Goal: Transaction & Acquisition: Download file/media

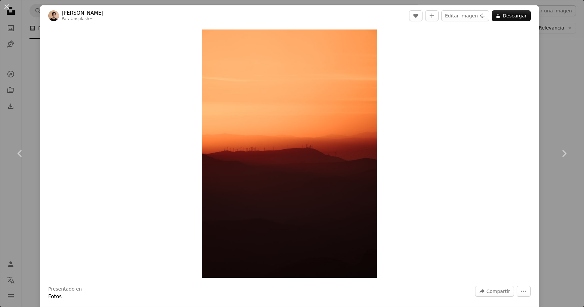
scroll to position [11138, 0]
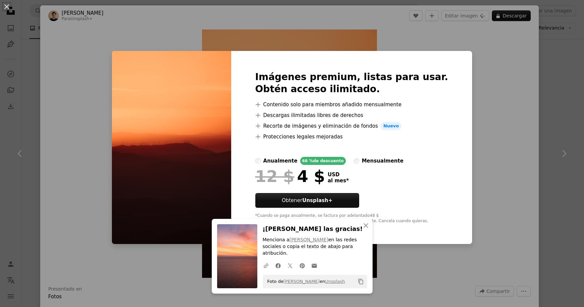
drag, startPoint x: 553, startPoint y: 108, endPoint x: 564, endPoint y: 117, distance: 14.6
click at [553, 108] on div "An X shape An X shape Cerrar ¡Dale las gracias! Menciona a [PERSON_NAME] en las…" at bounding box center [292, 153] width 584 height 307
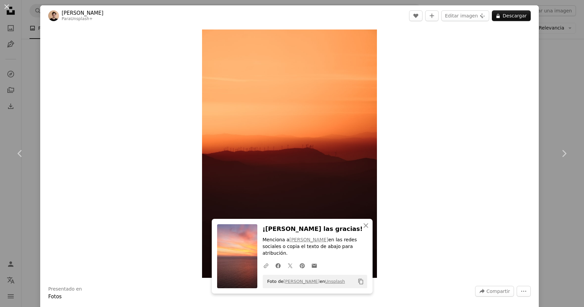
click at [564, 117] on div "An X shape Chevron left Chevron right An X shape Cerrar ¡Dale las gracias! Menc…" at bounding box center [292, 153] width 584 height 307
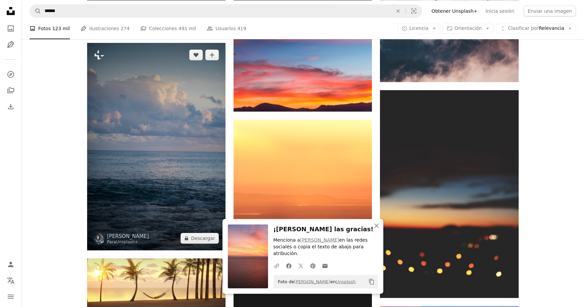
scroll to position [11359, 0]
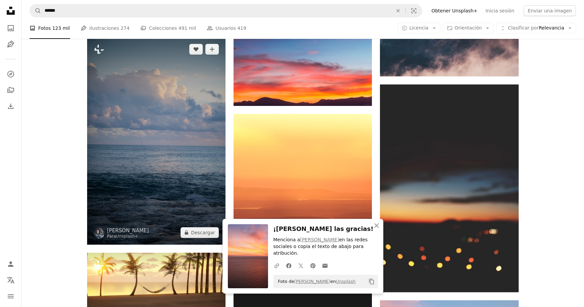
click at [157, 143] on img at bounding box center [156, 140] width 138 height 207
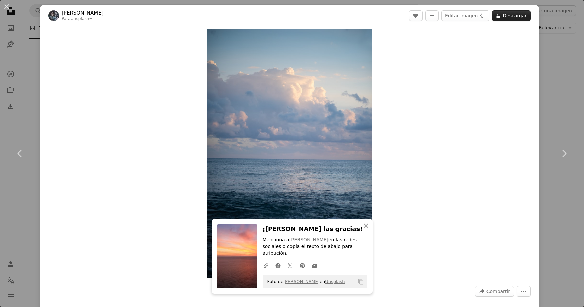
click at [519, 17] on button "A lock Descargar" at bounding box center [511, 15] width 39 height 11
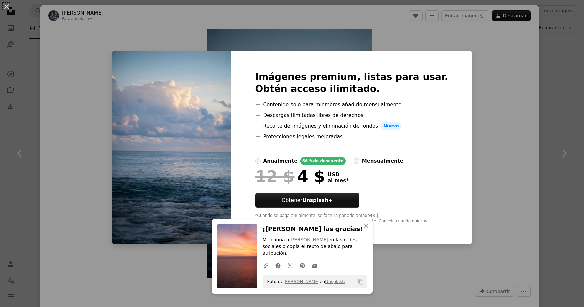
click at [484, 124] on div "An X shape An X shape Cerrar ¡Dale las gracias! Menciona a [PERSON_NAME] en las…" at bounding box center [292, 153] width 584 height 307
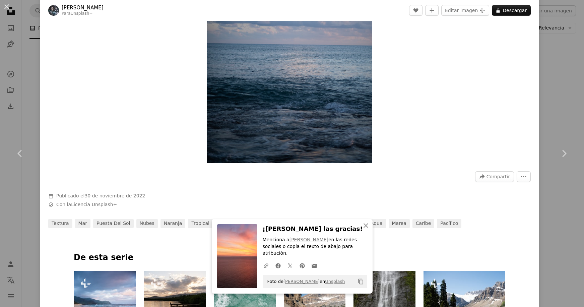
scroll to position [229, 0]
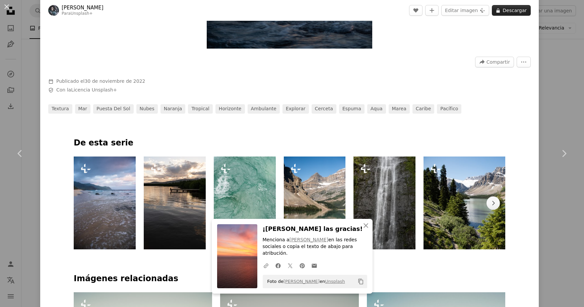
click at [514, 13] on button "A lock Descargar" at bounding box center [511, 10] width 39 height 11
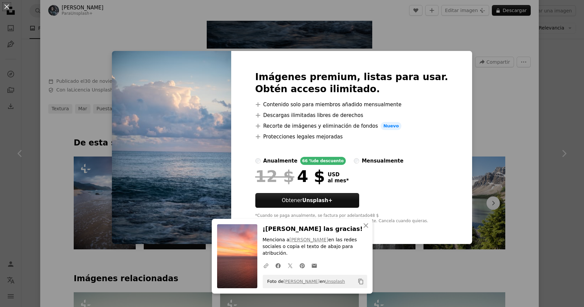
click at [464, 61] on div "An X shape An X shape Cerrar ¡Dale las gracias! Menciona a [PERSON_NAME] en las…" at bounding box center [292, 153] width 584 height 307
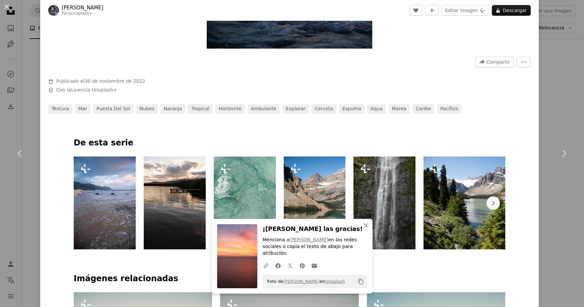
click at [549, 26] on div "An X shape Chevron left Chevron right An X shape Cerrar ¡Dale las gracias! Menc…" at bounding box center [292, 153] width 584 height 307
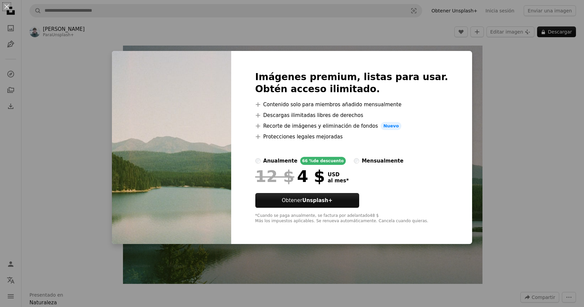
click at [486, 121] on div "An X shape Imágenes premium, listas para usar. Obtén acceso ilimitado. A plus s…" at bounding box center [292, 153] width 584 height 307
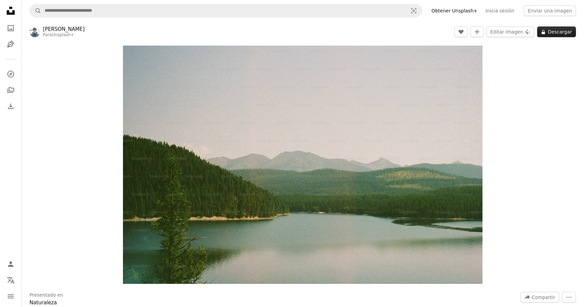
click at [556, 32] on button "A lock Descargar" at bounding box center [556, 31] width 39 height 11
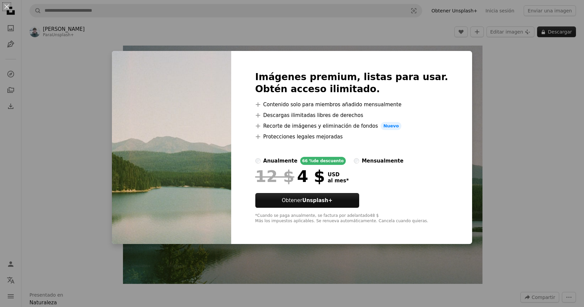
click at [556, 32] on div "An X shape Imágenes premium, listas para usar. Obtén acceso ilimitado. A plus s…" at bounding box center [292, 153] width 584 height 307
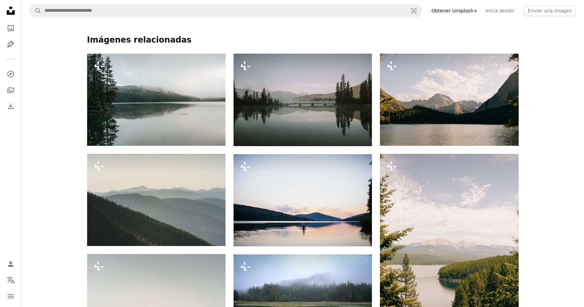
scroll to position [751, 0]
